Goal: Task Accomplishment & Management: Complete application form

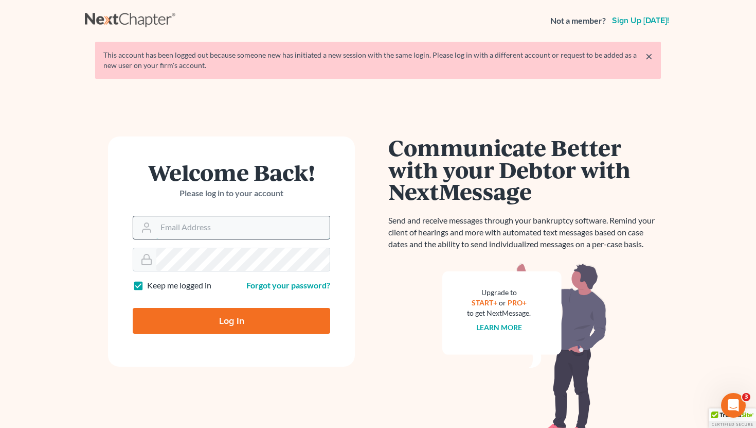
click at [214, 233] on input "Email Address" at bounding box center [242, 227] width 173 height 23
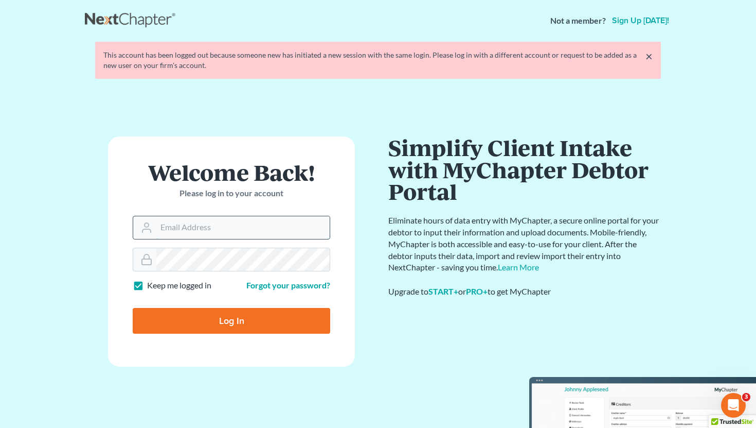
type input "[EMAIL_ADDRESS][DOMAIN_NAME]"
click at [238, 314] on input "Log In" at bounding box center [232, 321] width 198 height 26
type input "Thinking..."
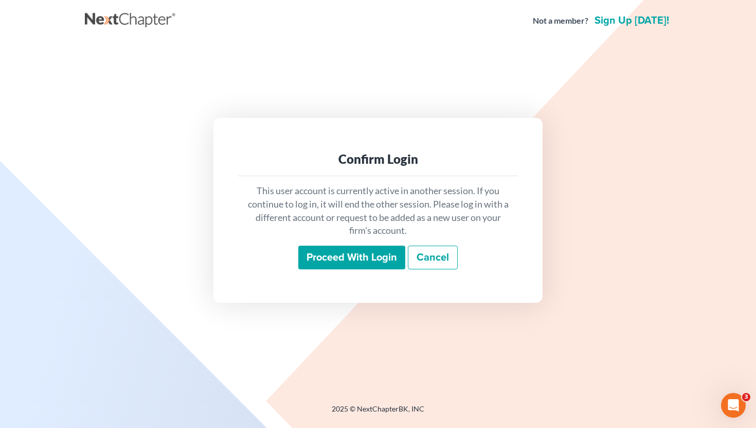
click at [339, 255] on input "Proceed with login" at bounding box center [351, 257] width 107 height 24
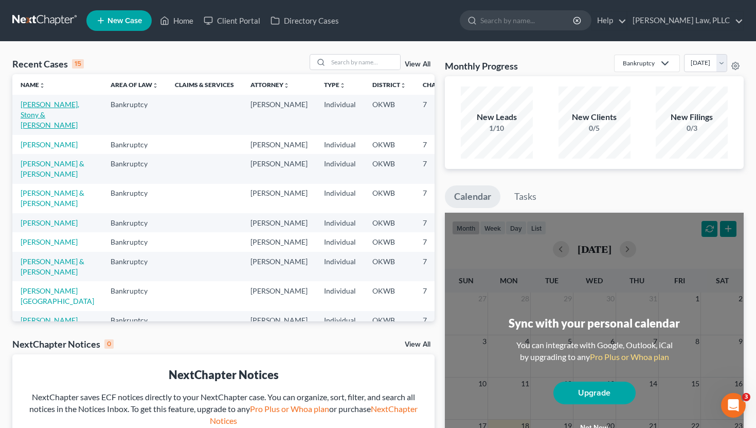
click at [36, 106] on link "Avants, Stony & Tonya" at bounding box center [50, 114] width 59 height 29
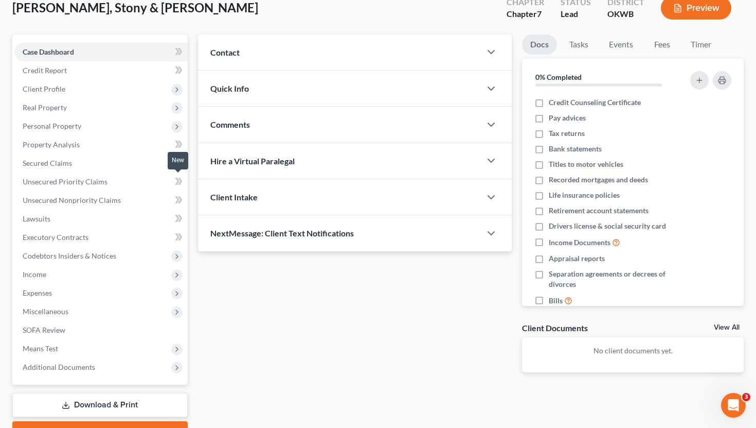
scroll to position [118, 0]
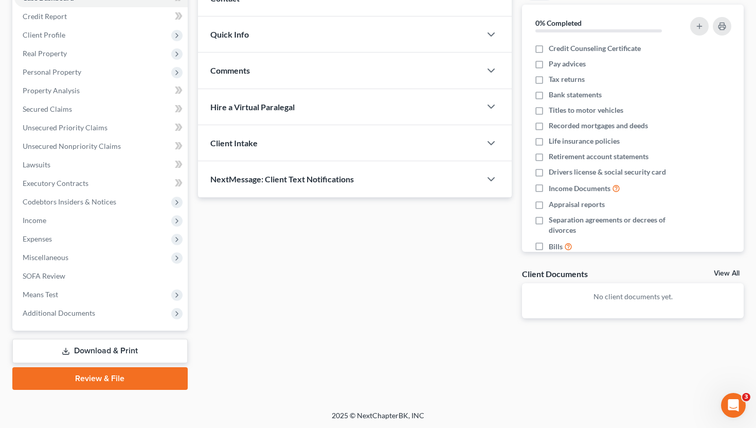
click at [135, 375] on link "Review & File" at bounding box center [99, 378] width 175 height 23
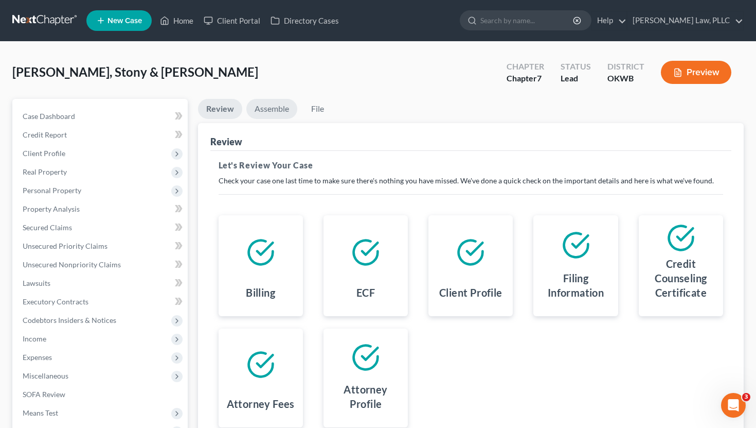
click at [265, 106] on link "Assemble" at bounding box center [271, 109] width 51 height 20
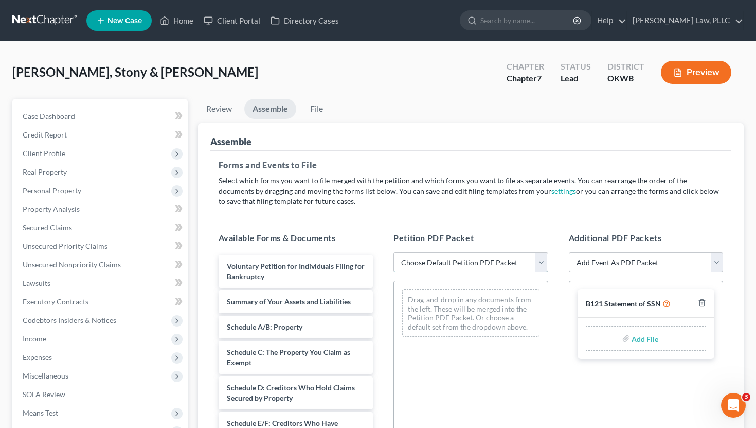
click at [448, 261] on select "Choose Default Petition PDF Packet Complete Bankruptcy Petition (all forms and …" at bounding box center [471, 262] width 155 height 21
select select "0"
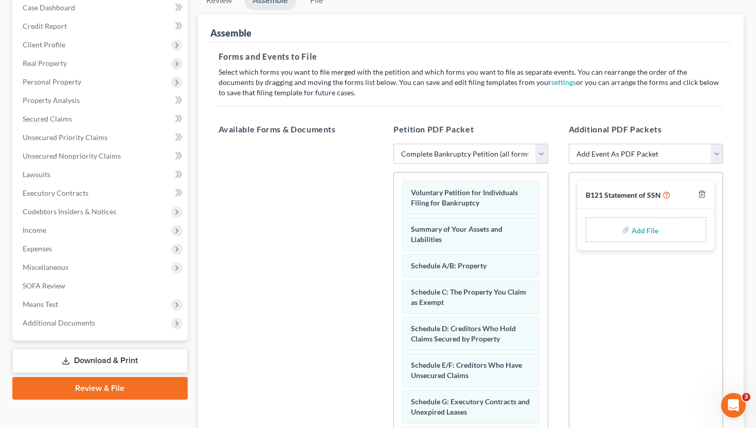
scroll to position [130, 0]
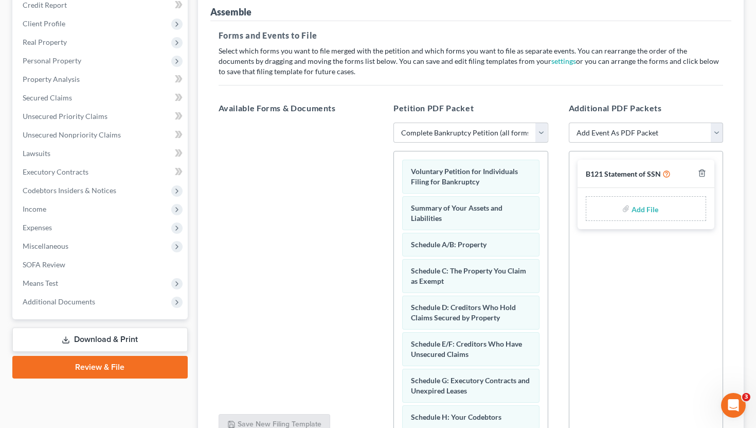
click at [646, 212] on input "file" at bounding box center [644, 208] width 25 height 19
click at [644, 210] on input "file" at bounding box center [644, 208] width 25 height 19
type input "C:\fakepath\Avants 121.pdf"
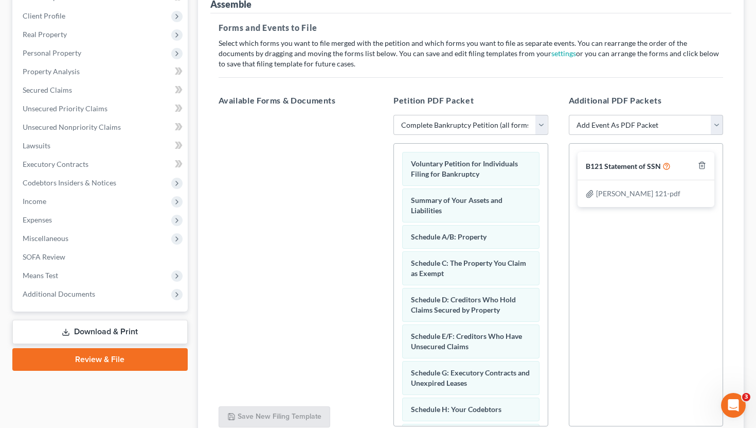
scroll to position [228, 0]
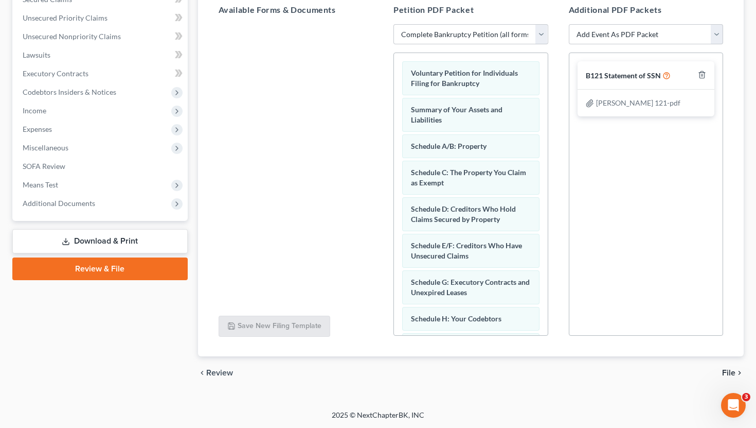
click at [733, 374] on span "File" at bounding box center [728, 372] width 13 height 8
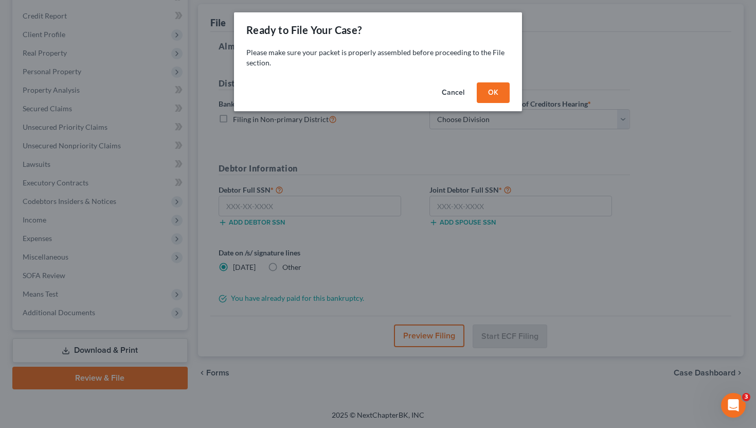
click at [502, 98] on button "OK" at bounding box center [493, 92] width 33 height 21
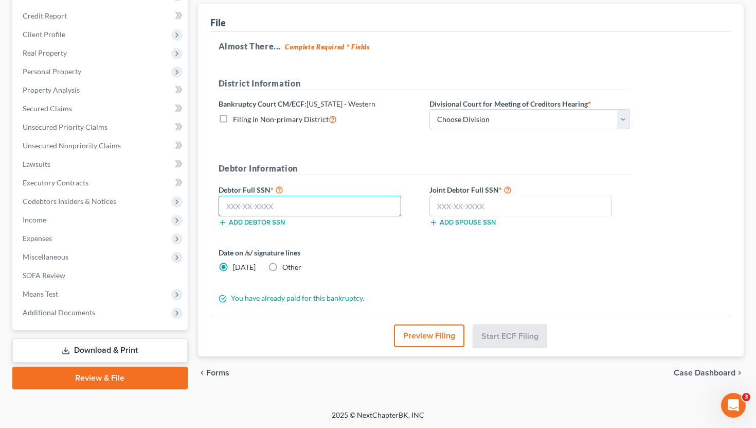
click at [300, 208] on input "text" at bounding box center [310, 206] width 183 height 21
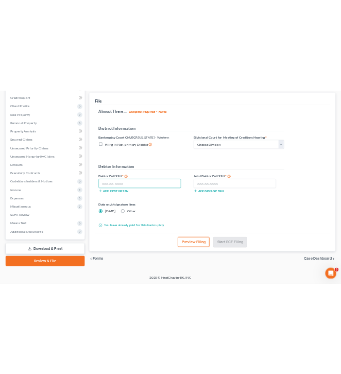
scroll to position [118, 0]
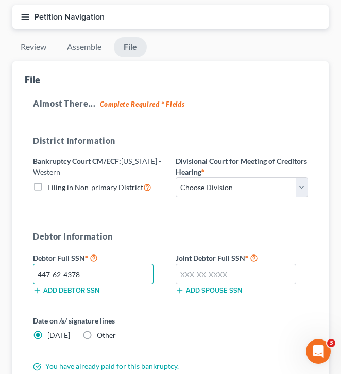
type input "447-62-4378"
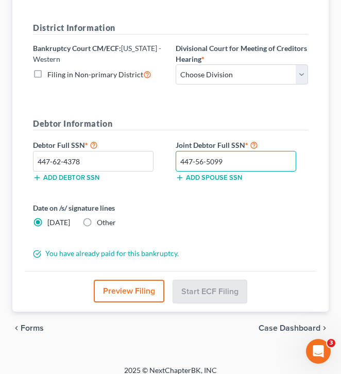
scroll to position [240, 0]
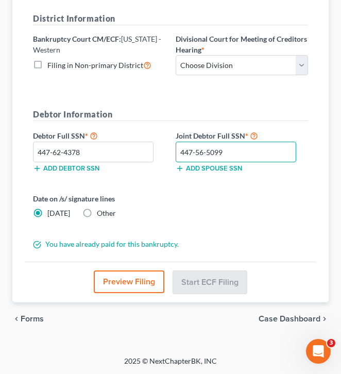
type input "447-56-5099"
click at [229, 237] on form "District Information Bankruptcy Court CM/ECF: Oklahoma - Western Filing in Non-…" at bounding box center [170, 130] width 275 height 237
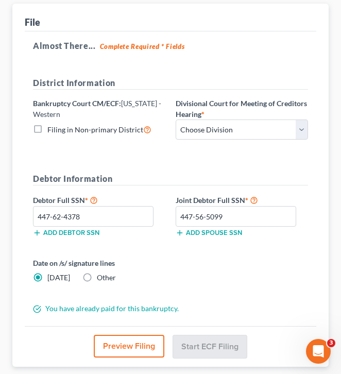
scroll to position [175, 0]
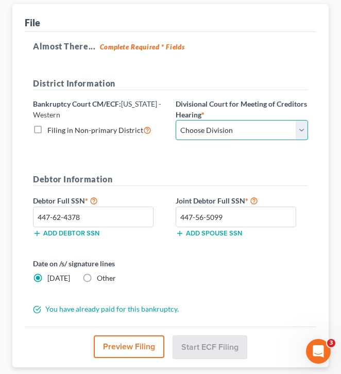
click at [257, 133] on select "Choose Division Oklahoma City" at bounding box center [241, 130] width 132 height 21
select select "0"
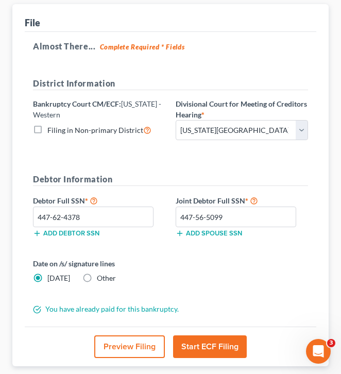
click at [247, 259] on div "Date on /s/ signature lines Today Other" at bounding box center [170, 274] width 285 height 33
click at [212, 341] on button "Start ECF Filing" at bounding box center [210, 346] width 74 height 23
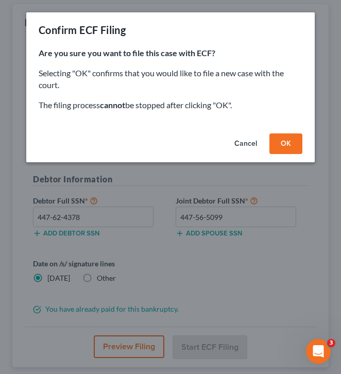
click at [287, 144] on button "OK" at bounding box center [285, 143] width 33 height 21
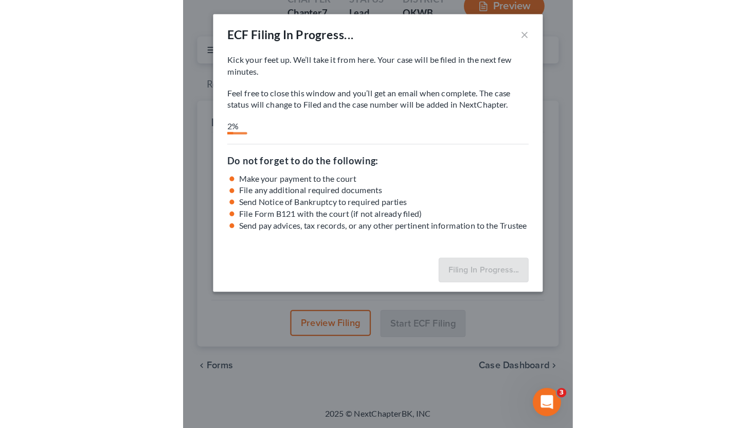
scroll to position [47, 0]
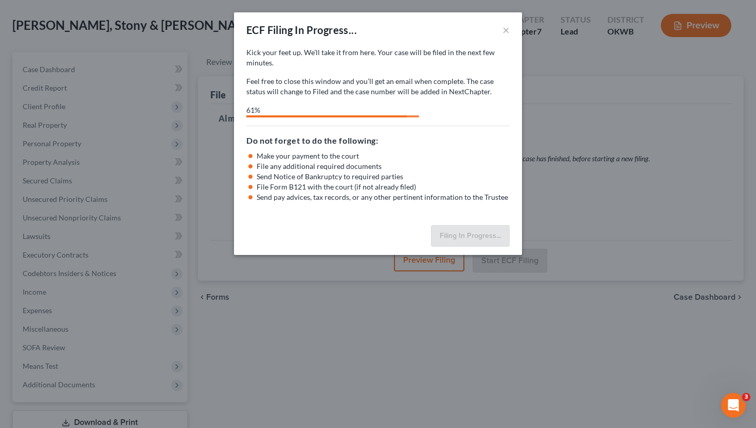
select select "0"
